Goal: Information Seeking & Learning: Check status

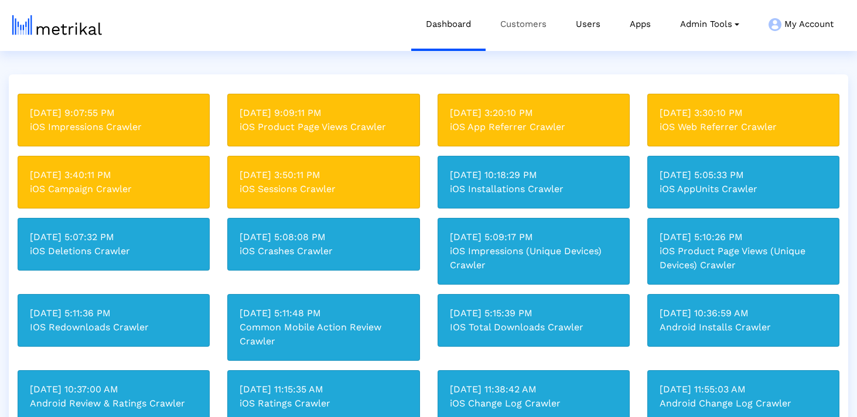
click at [536, 32] on link "Customers" at bounding box center [524, 24] width 76 height 49
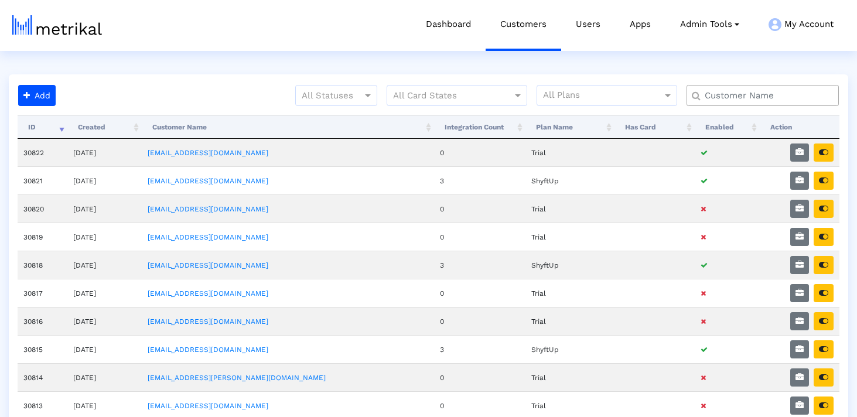
click at [748, 94] on input "text" at bounding box center [766, 96] width 138 height 12
click at [737, 93] on input "text" at bounding box center [766, 96] width 138 height 12
click at [781, 97] on input "text" at bounding box center [766, 96] width 138 height 12
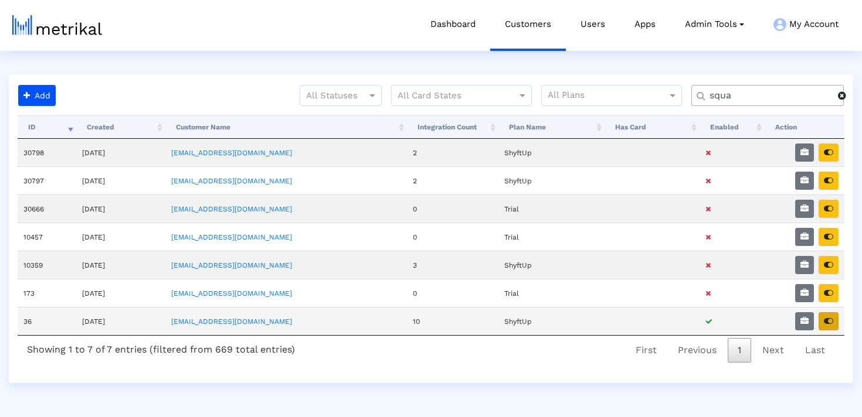
type input "squa"
click at [827, 318] on icon "button" at bounding box center [827, 321] width 9 height 8
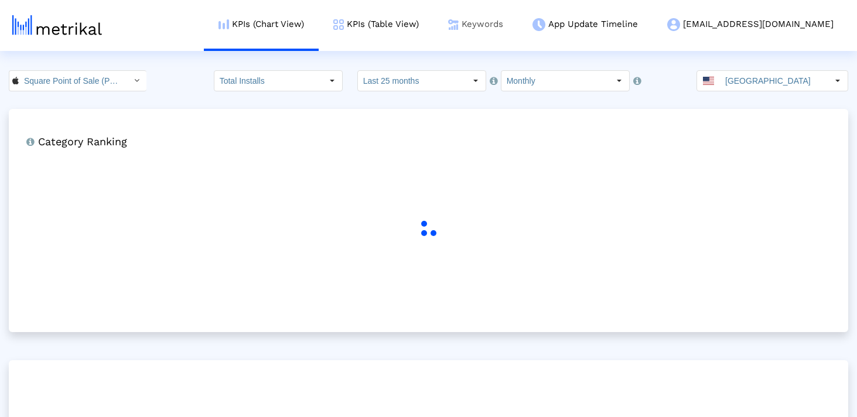
click at [516, 19] on link "Keywords" at bounding box center [476, 24] width 84 height 49
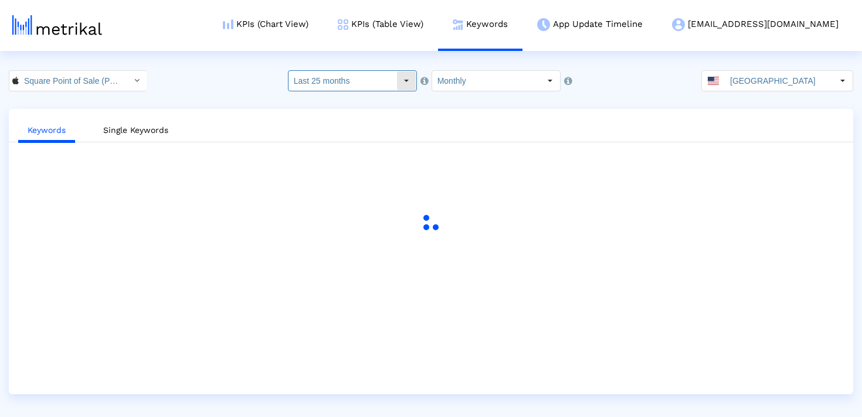
click at [359, 79] on input "Last 25 months" at bounding box center [342, 81] width 108 height 20
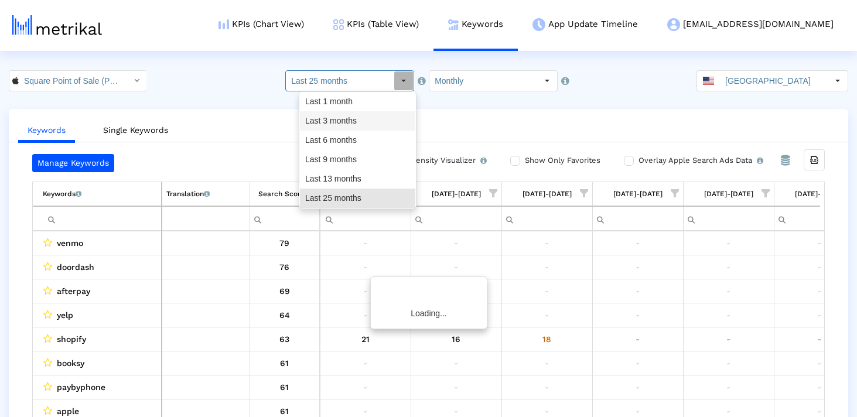
click at [352, 122] on div "Last 3 months" at bounding box center [357, 120] width 115 height 19
type input "Last 3 months"
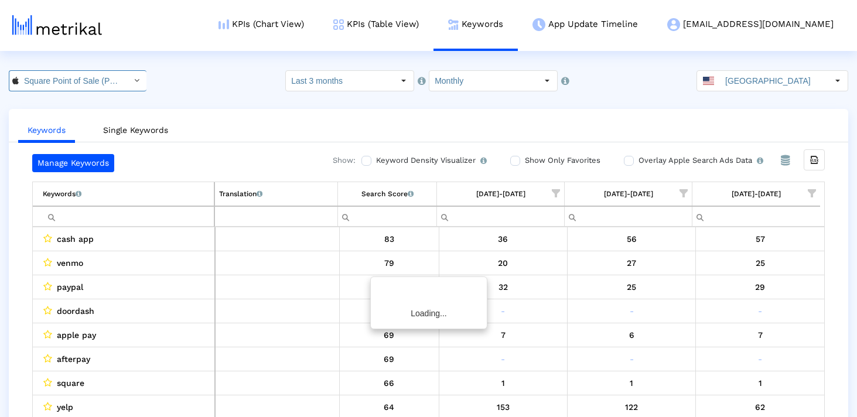
click at [87, 84] on input "Square Point of Sale (POS) < 335393788 >" at bounding box center [71, 81] width 105 height 20
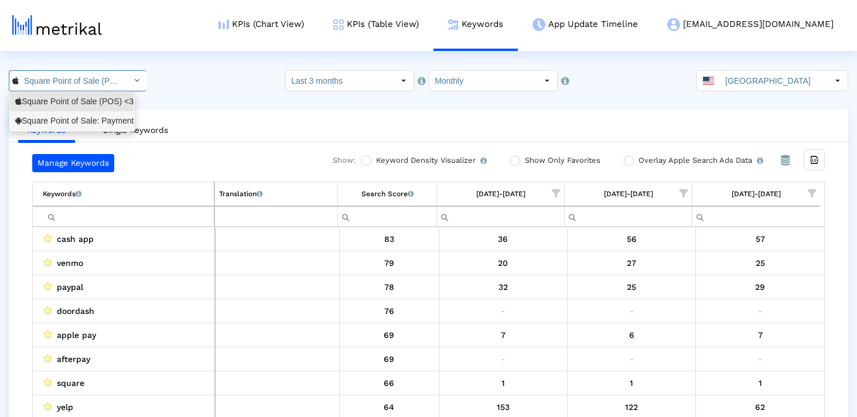
click at [73, 122] on div "Square Point of Sale: Payment <com.squareup>" at bounding box center [72, 120] width 114 height 11
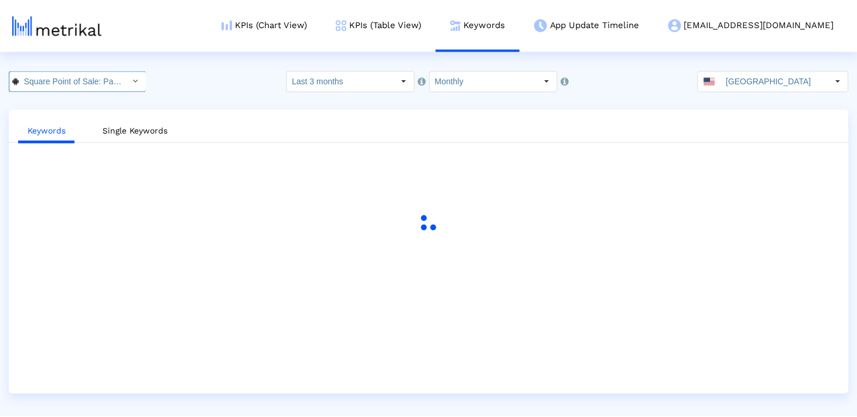
scroll to position [0, 93]
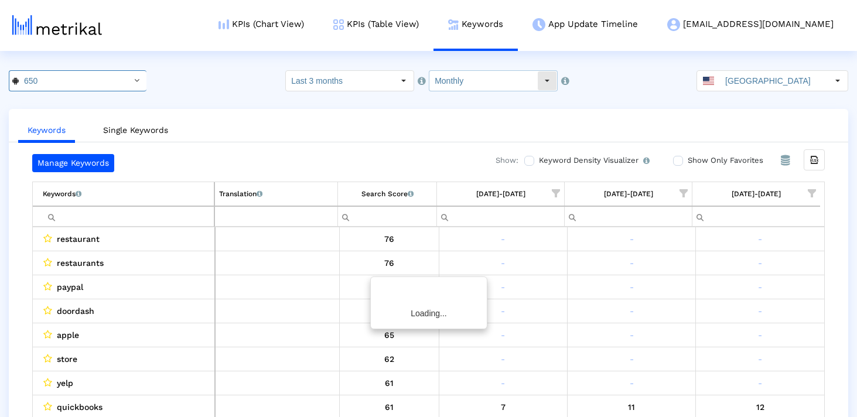
click at [487, 83] on input "Monthly" at bounding box center [484, 81] width 108 height 20
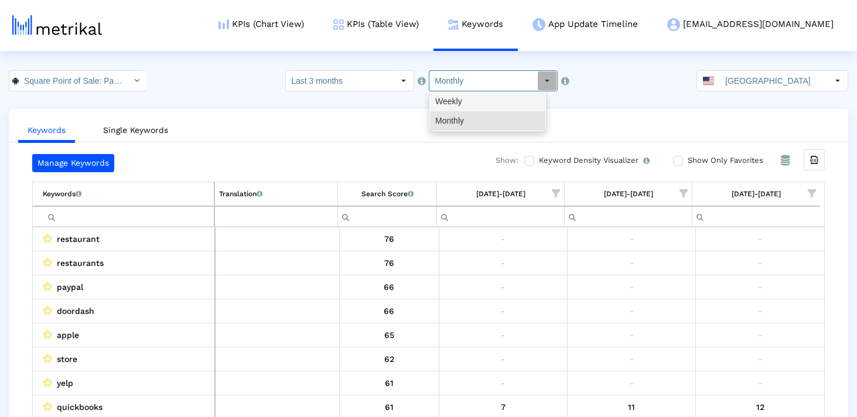
click at [479, 104] on div "Weekly" at bounding box center [487, 101] width 115 height 19
type input "Weekly"
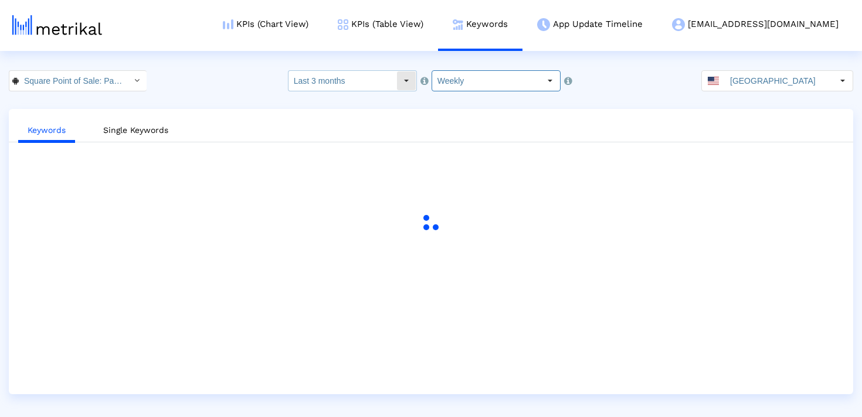
click at [377, 80] on input "Last 3 months" at bounding box center [342, 81] width 108 height 20
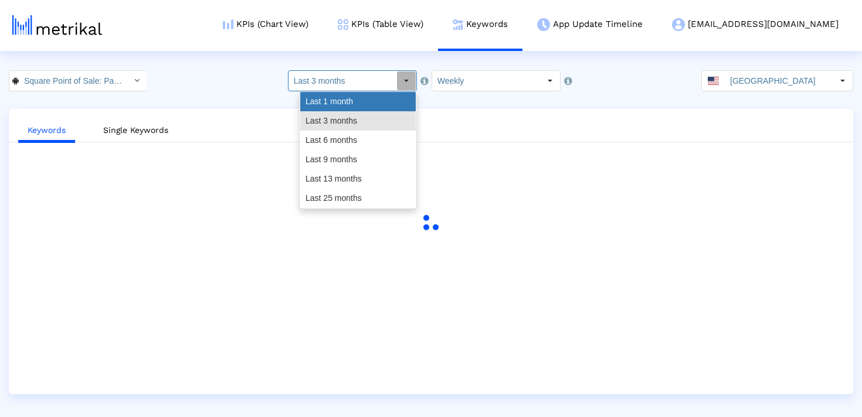
click at [346, 105] on div "Last 1 month" at bounding box center [357, 101] width 115 height 19
type input "Last 1 month"
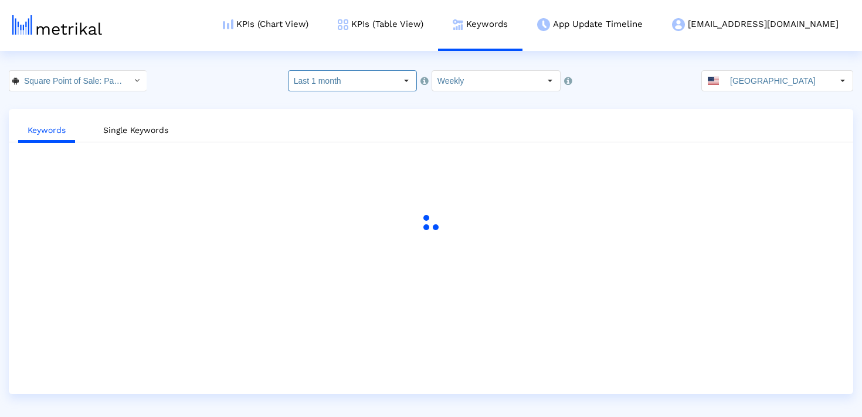
click at [637, 85] on div "Square Point of Sale: Payment < com.squareup > Pull down to refresh... Release …" at bounding box center [431, 80] width 862 height 21
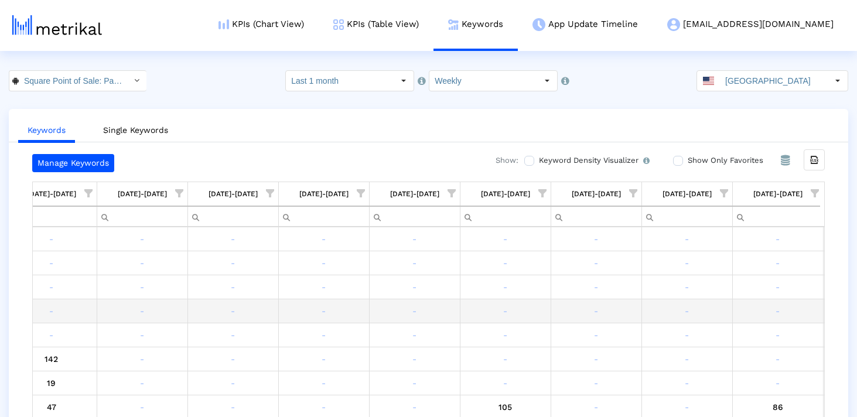
scroll to position [0, 0]
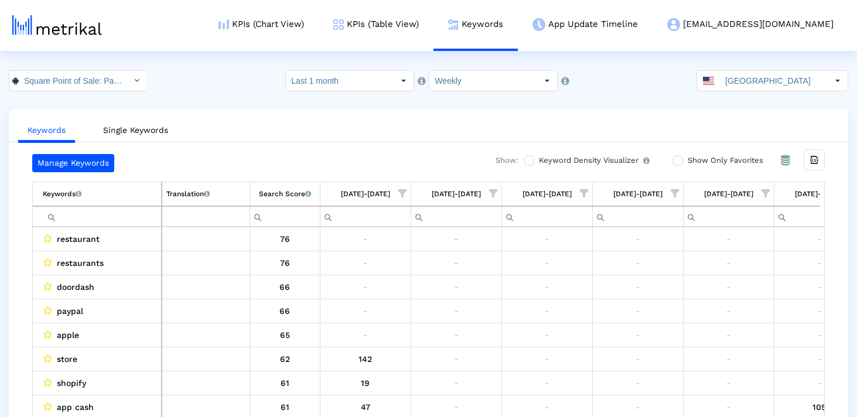
click at [410, 74] on div "Select" at bounding box center [403, 81] width 19 height 19
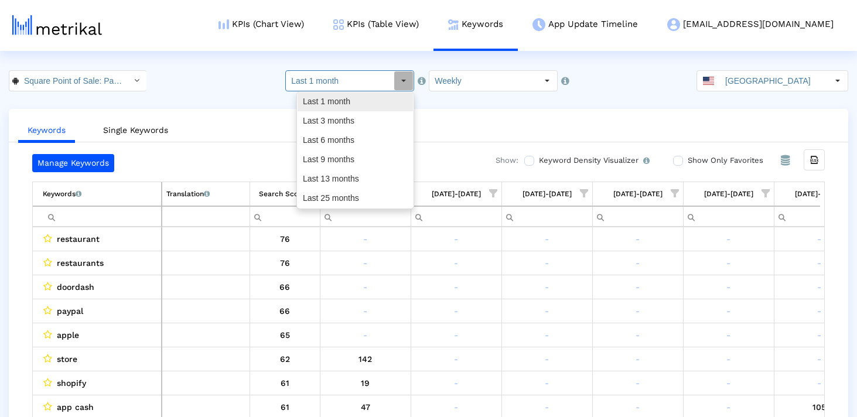
click at [390, 103] on div "Last 1 month" at bounding box center [355, 101] width 115 height 19
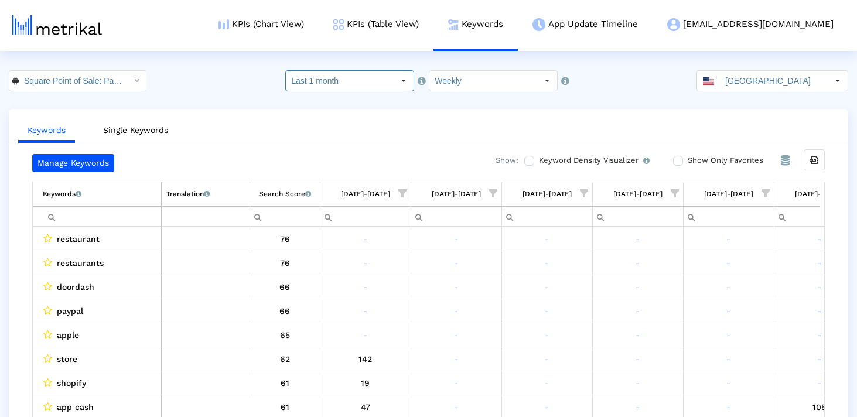
click at [580, 97] on crea-index "Square Point of Sale: Payment < com.squareup > Pull down to refresh... Release …" at bounding box center [428, 255] width 857 height 370
click at [758, 86] on input "United States" at bounding box center [774, 81] width 108 height 20
click at [631, 128] on ul "Keywords Single Keywords" at bounding box center [429, 129] width 840 height 28
click at [785, 87] on input "United States" at bounding box center [774, 81] width 108 height 20
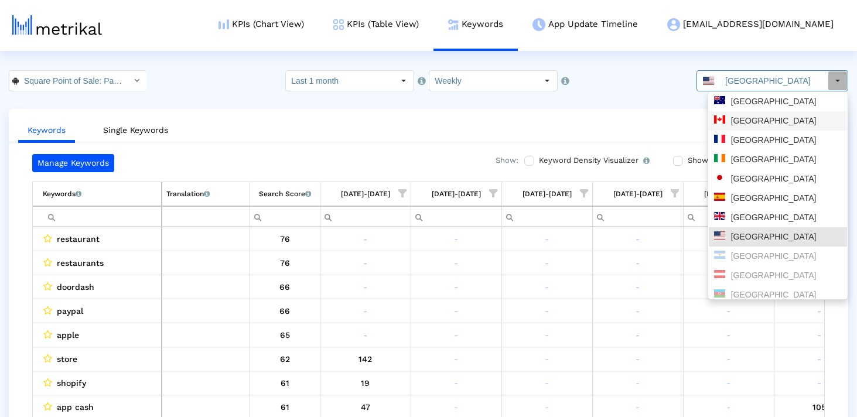
click at [765, 126] on div "Canada" at bounding box center [778, 120] width 128 height 11
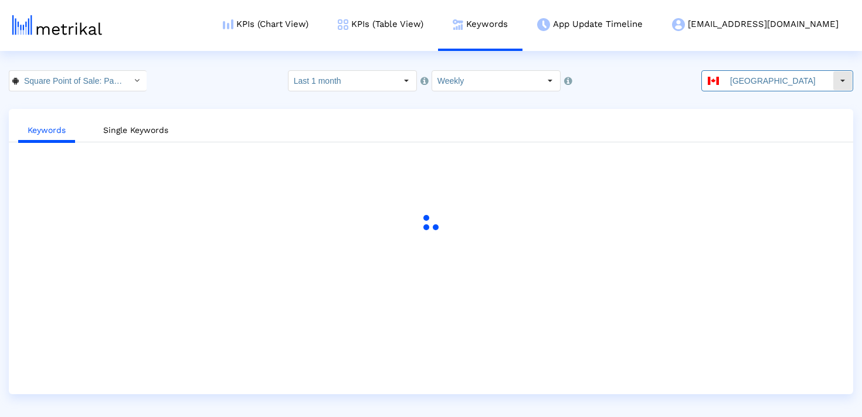
click at [765, 84] on input "Canada" at bounding box center [778, 81] width 108 height 20
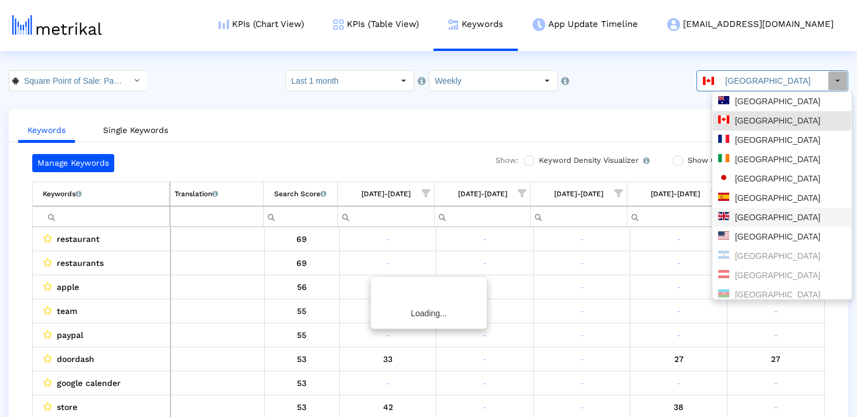
scroll to position [59, 0]
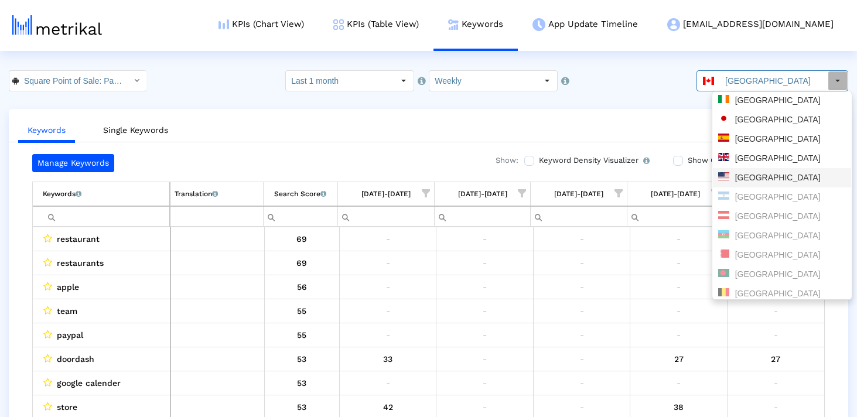
click at [755, 175] on div "United States" at bounding box center [783, 177] width 128 height 11
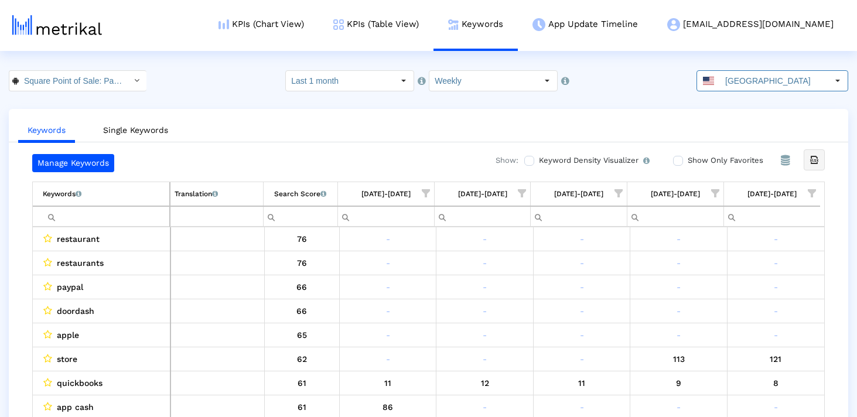
click at [815, 164] on icon "Export all data" at bounding box center [814, 160] width 11 height 11
click at [82, 216] on input "Filter cell" at bounding box center [106, 216] width 127 height 19
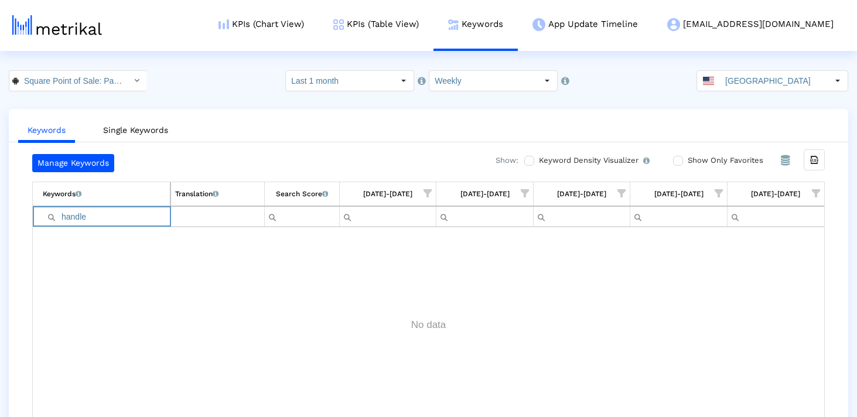
type input "handle"
